Goal: Task Accomplishment & Management: Use online tool/utility

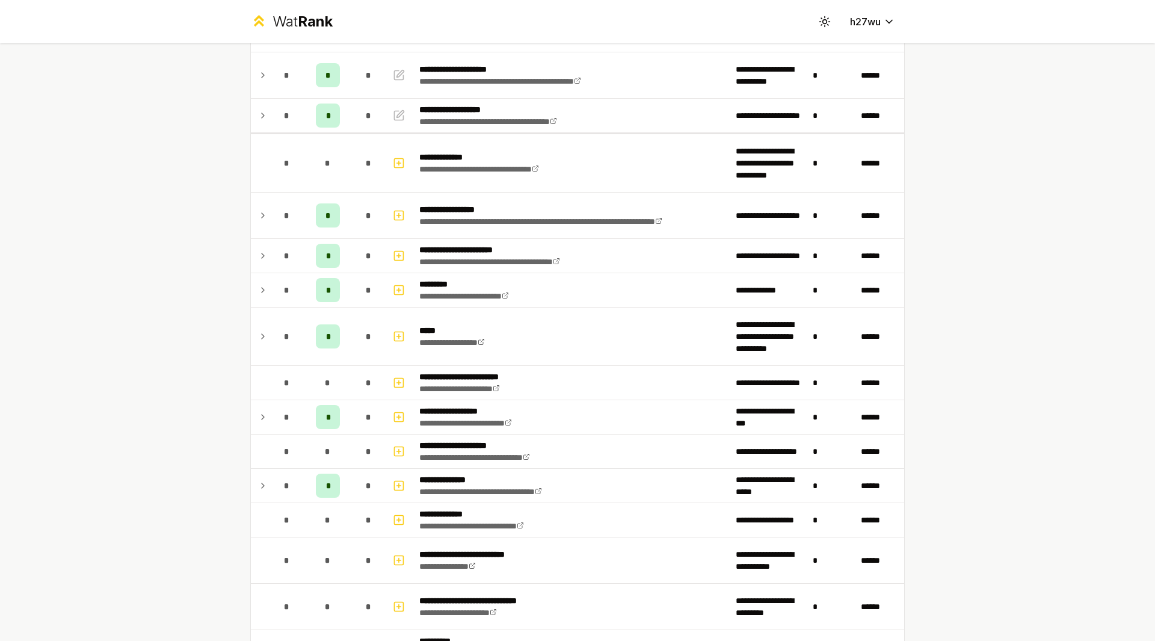
scroll to position [615, 0]
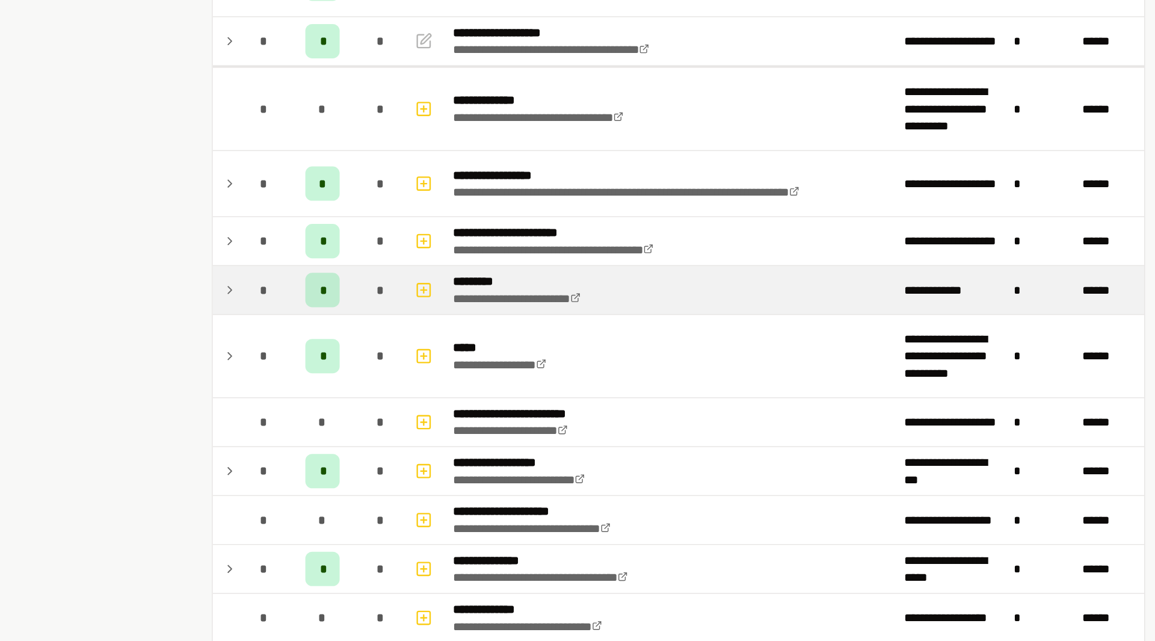
click at [270, 282] on td "*" at bounding box center [287, 291] width 34 height 34
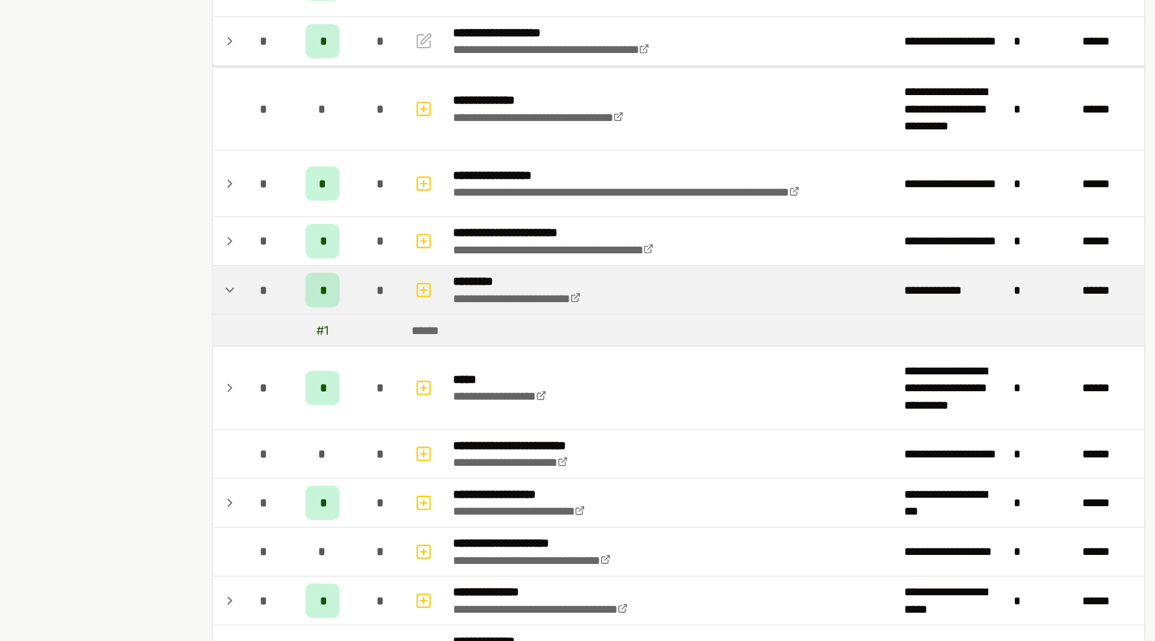
click at [262, 285] on icon at bounding box center [263, 290] width 10 height 14
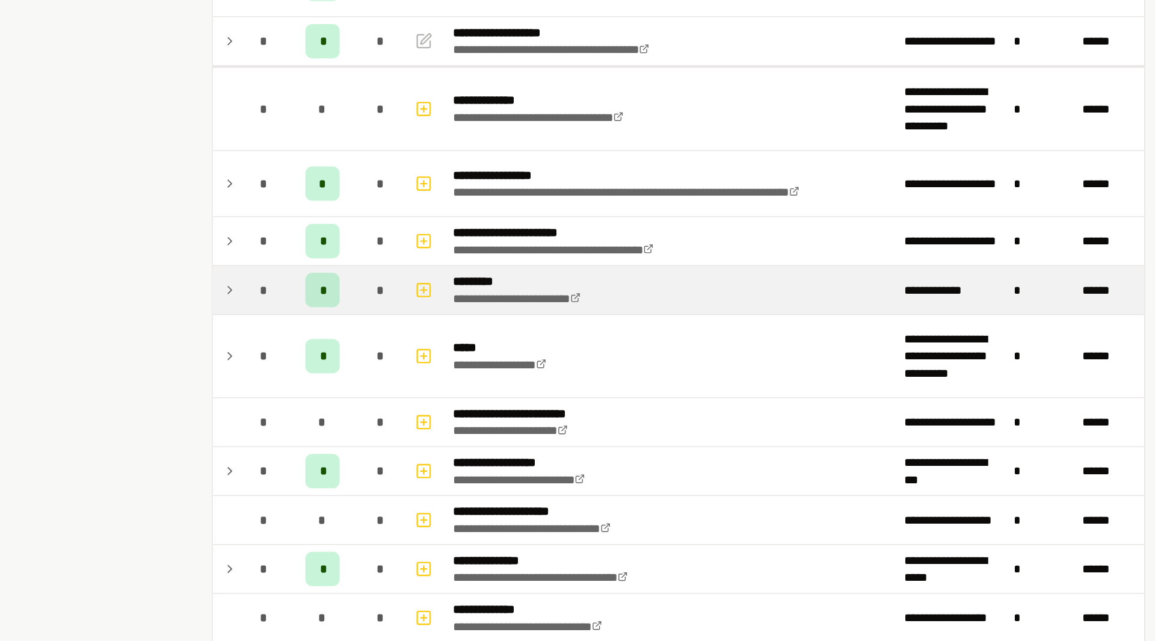
click at [260, 292] on icon at bounding box center [263, 290] width 10 height 14
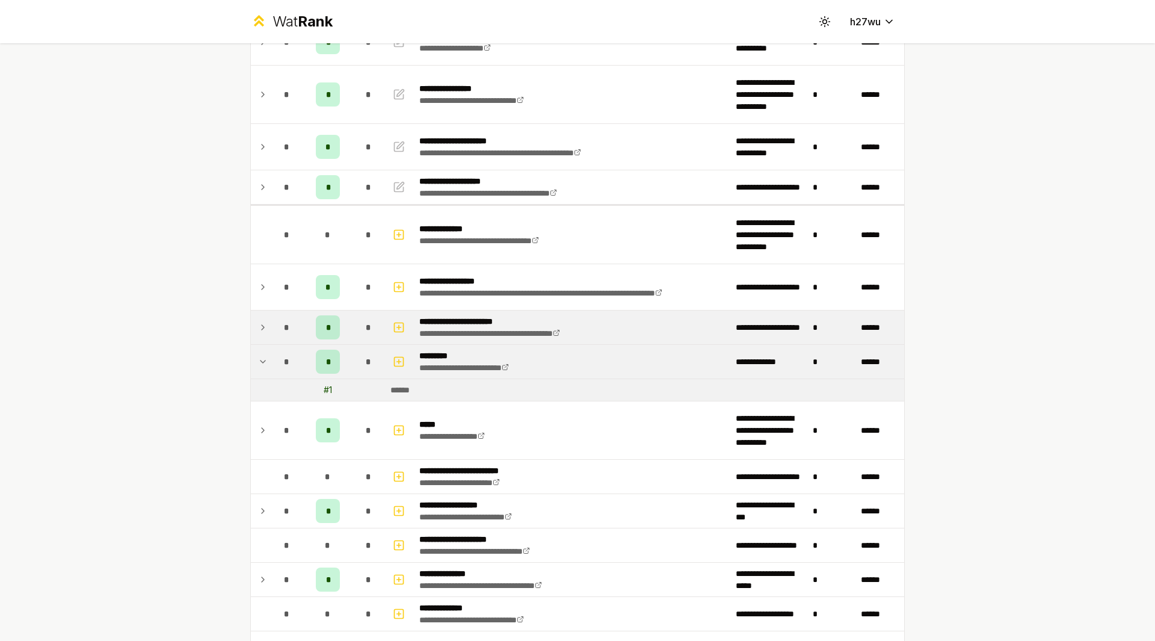
scroll to position [543, 0]
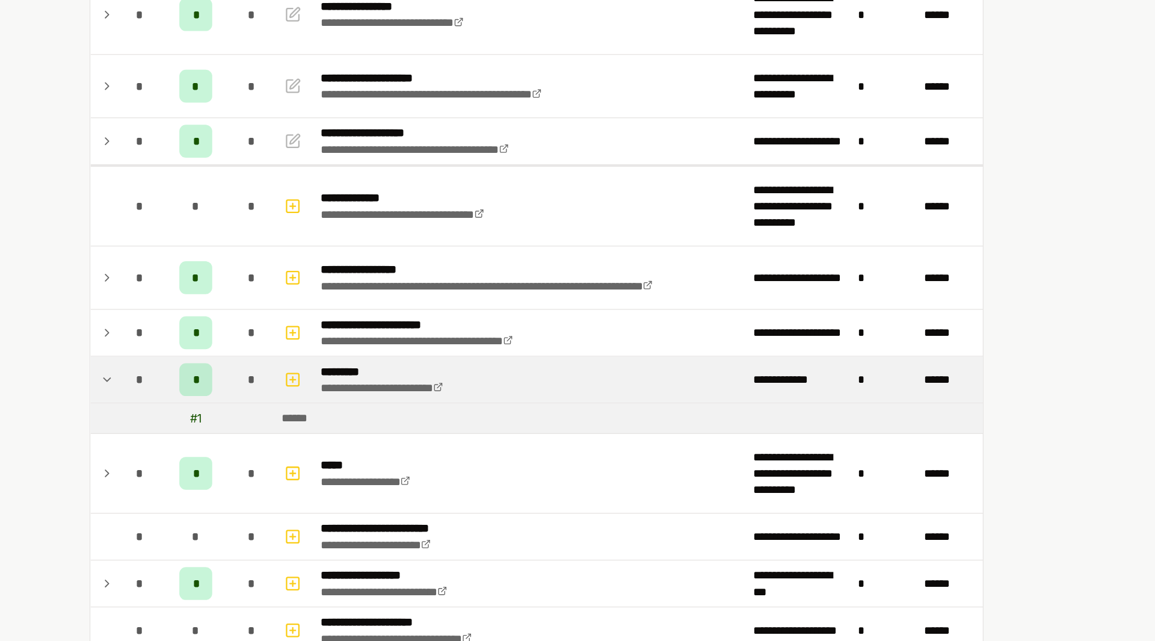
click at [931, 360] on div "**********" at bounding box center [577, 320] width 1155 height 641
